Goal: Navigation & Orientation: Find specific page/section

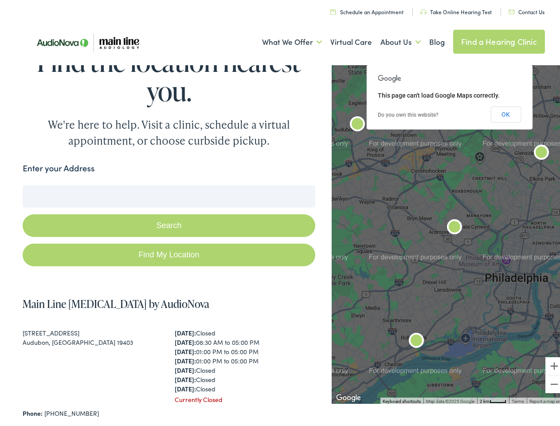
click at [280, 213] on button "Search" at bounding box center [169, 223] width 292 height 23
click at [284, 39] on link "What We Offer" at bounding box center [292, 39] width 60 height 33
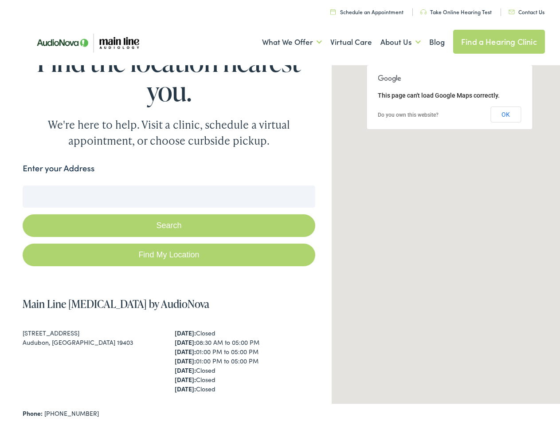
click at [391, 39] on link "About Us" at bounding box center [401, 39] width 40 height 33
click at [358, 183] on button "Search" at bounding box center [361, 183] width 11 height 11
click at [167, 223] on button "Search" at bounding box center [169, 223] width 292 height 23
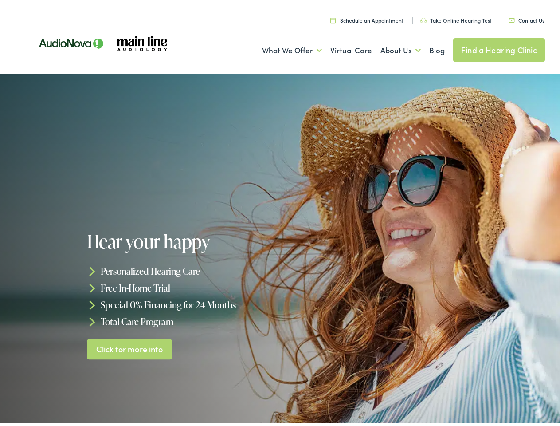
click at [280, 213] on div at bounding box center [280, 248] width 560 height 355
click at [284, 48] on link "What We Offer" at bounding box center [292, 48] width 60 height 33
click at [391, 48] on link "About Us" at bounding box center [401, 48] width 40 height 33
click at [280, 248] on h1 "Hear your happy" at bounding box center [185, 239] width 196 height 20
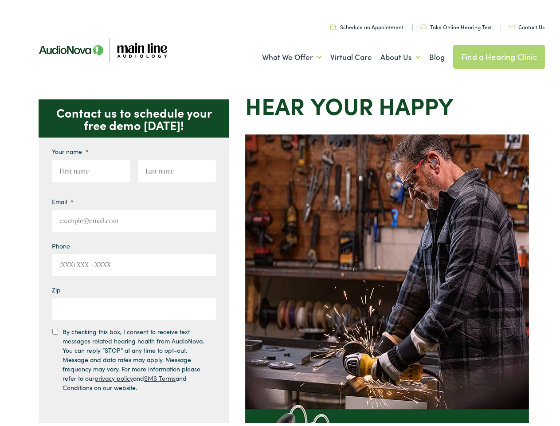
click at [280, 213] on img at bounding box center [387, 331] width 284 height 399
click at [284, 55] on link "What We Offer" at bounding box center [292, 54] width 60 height 33
click at [391, 55] on link "About Us" at bounding box center [401, 54] width 40 height 33
